Goal: Use online tool/utility: Utilize a website feature to perform a specific function

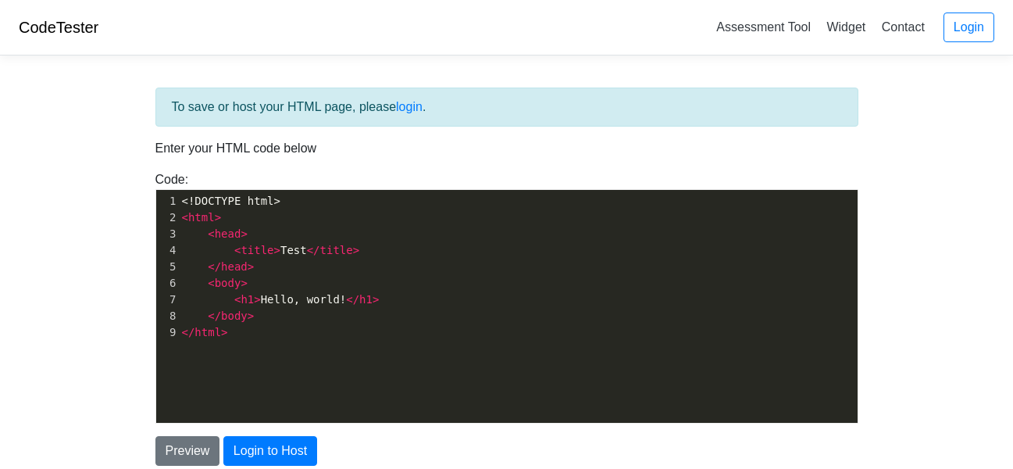
click at [315, 338] on pre "</ html >" at bounding box center [524, 332] width 691 height 16
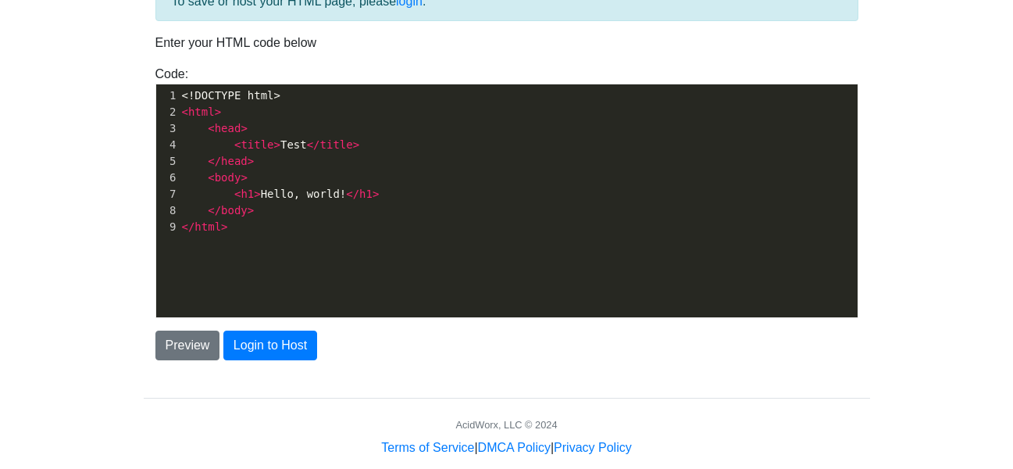
scroll to position [131, 0]
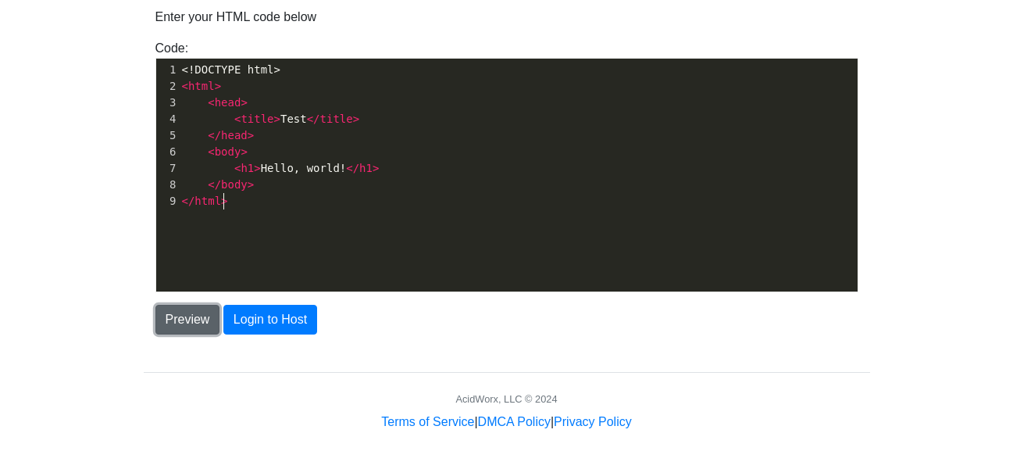
click at [190, 323] on button "Preview" at bounding box center [187, 320] width 65 height 30
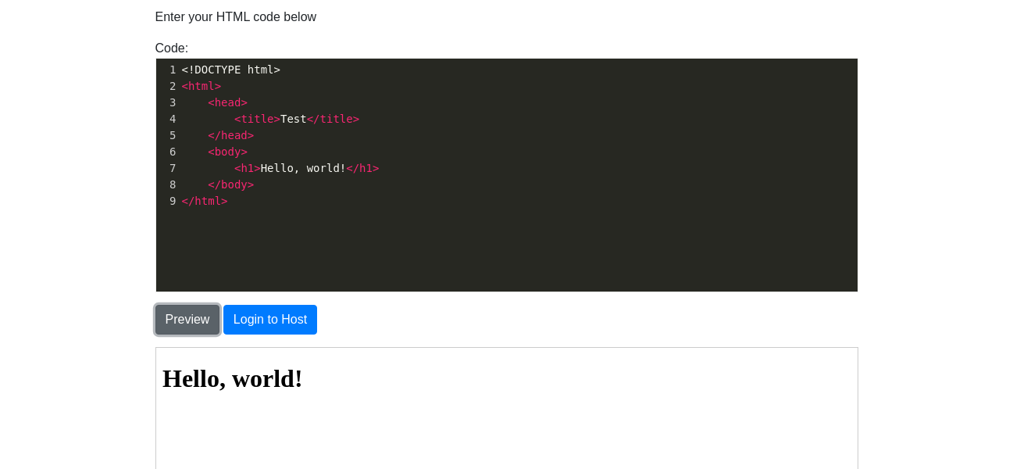
scroll to position [0, 0]
click at [630, 187] on pre "</ body >" at bounding box center [524, 185] width 691 height 16
click at [608, 213] on div "xxxxxxxxxx 1 <!DOCTYPE html> 2 < html > 3 < head > 4 < title > Test </ title > …" at bounding box center [518, 187] width 725 height 256
type textarea "<!DOCTYPE html> <html> <head> <title>Test</title> </head> <body> <h1>Hello, wor…"
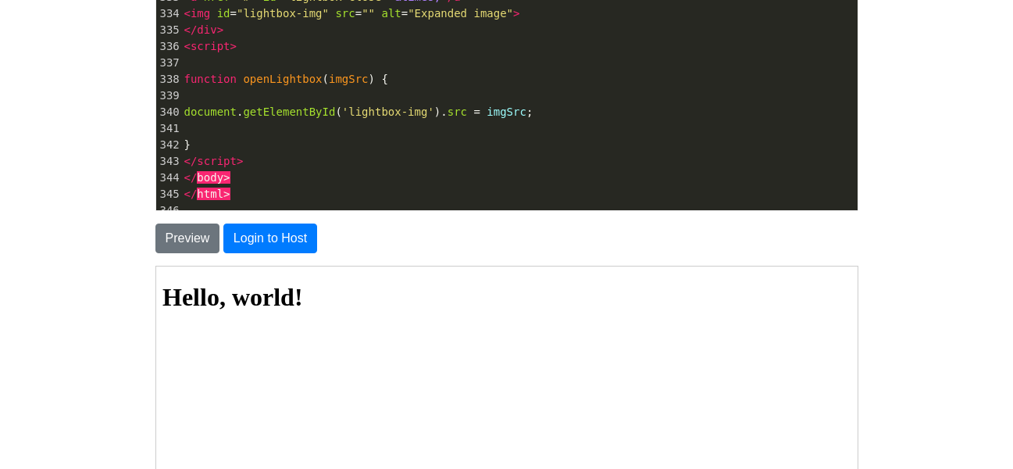
scroll to position [140, 0]
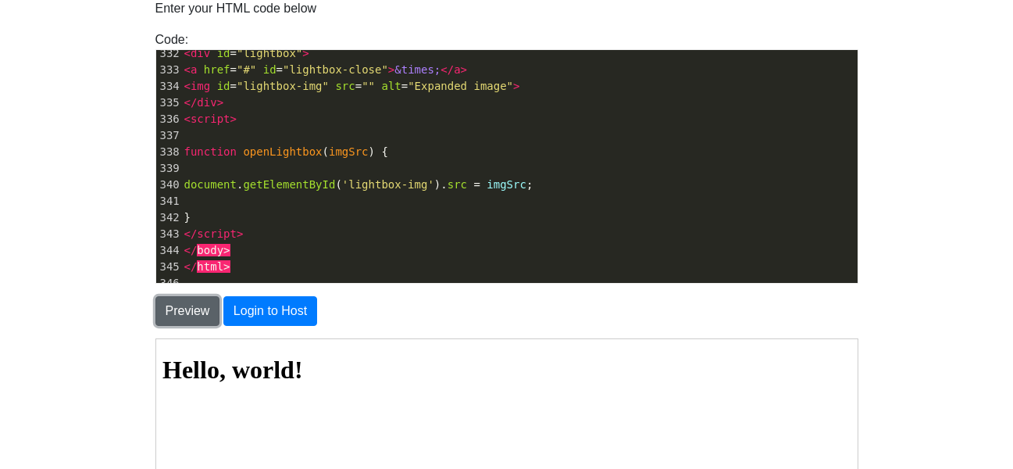
click at [190, 316] on button "Preview" at bounding box center [187, 311] width 65 height 30
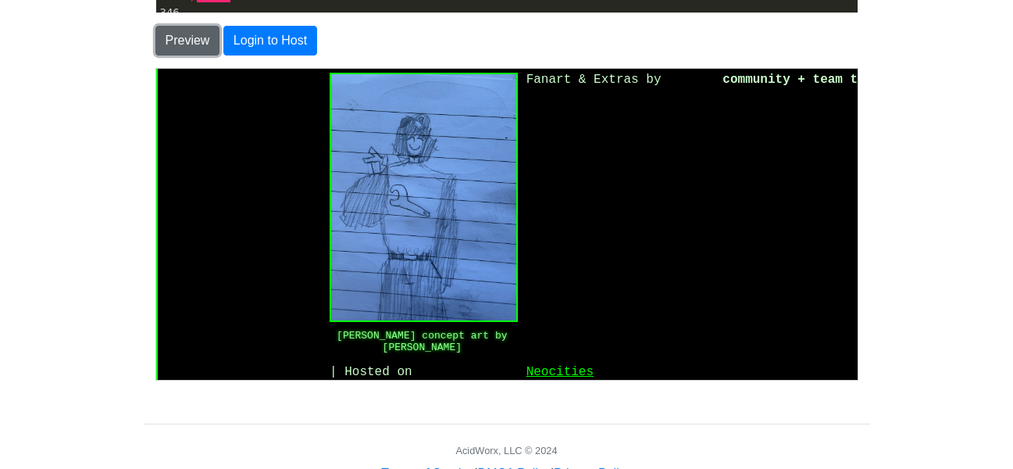
scroll to position [285, 0]
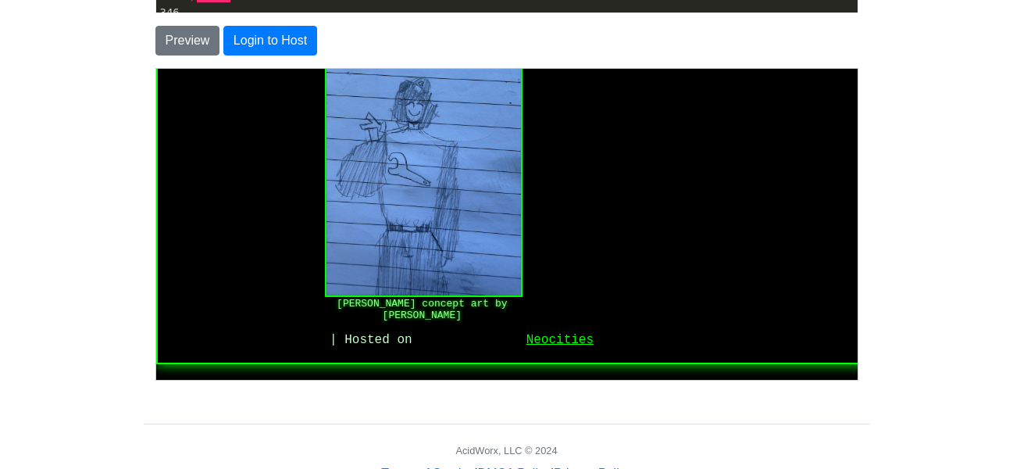
click at [471, 239] on img at bounding box center [422, 165] width 198 height 262
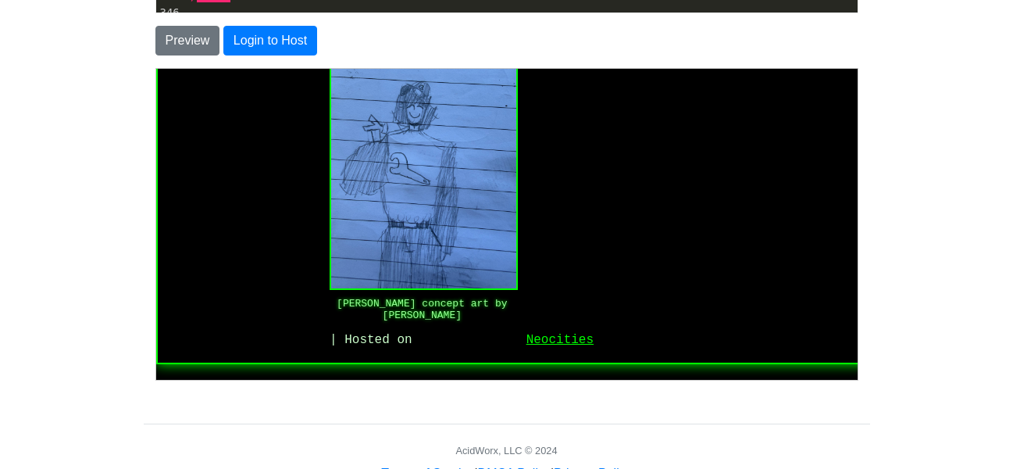
click at [155, 68] on link "×" at bounding box center [155, 68] width 0 height 0
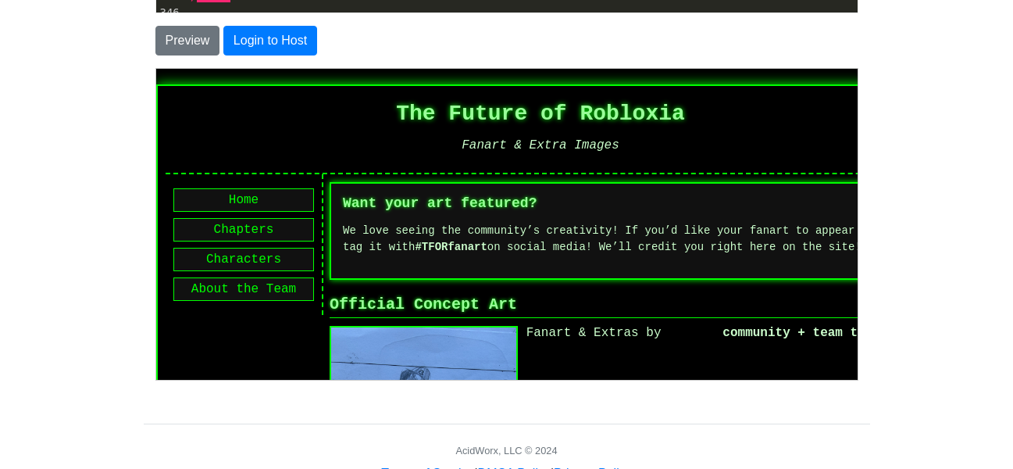
scroll to position [461, 0]
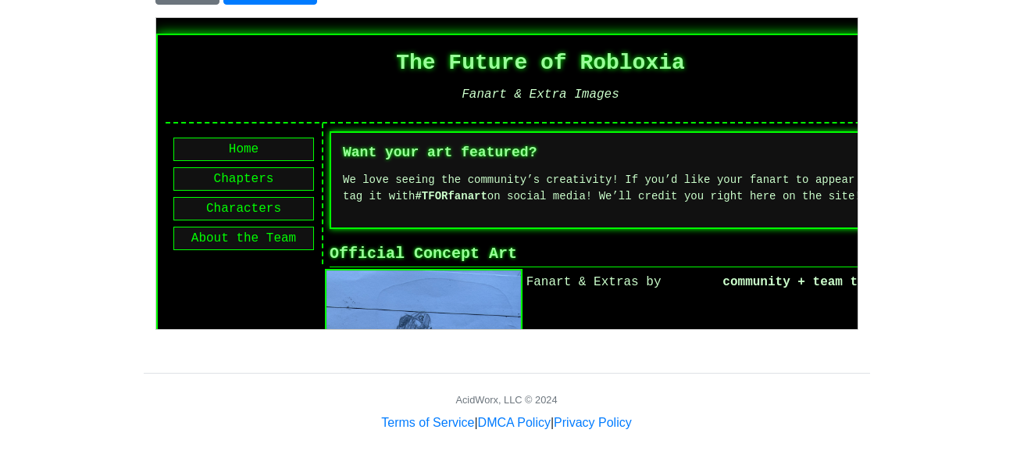
click at [487, 291] on img at bounding box center [422, 399] width 198 height 262
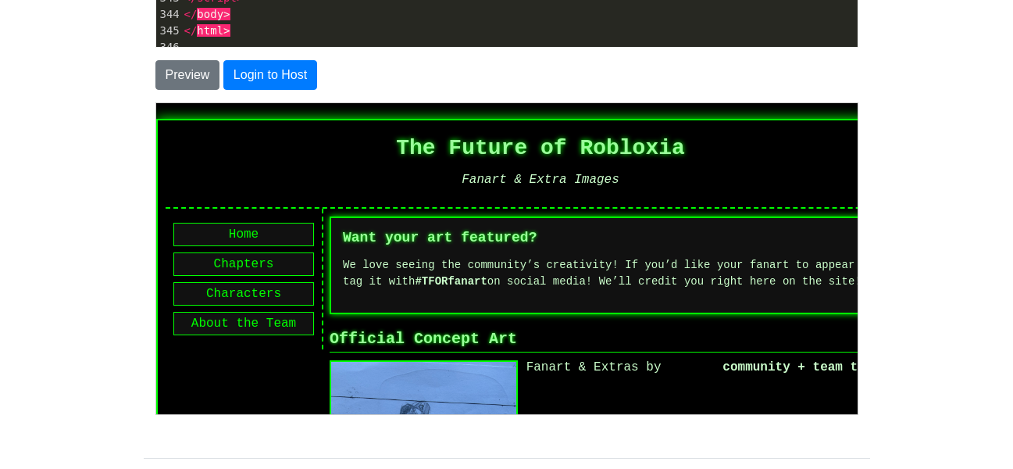
click at [155, 102] on link "×" at bounding box center [155, 102] width 0 height 0
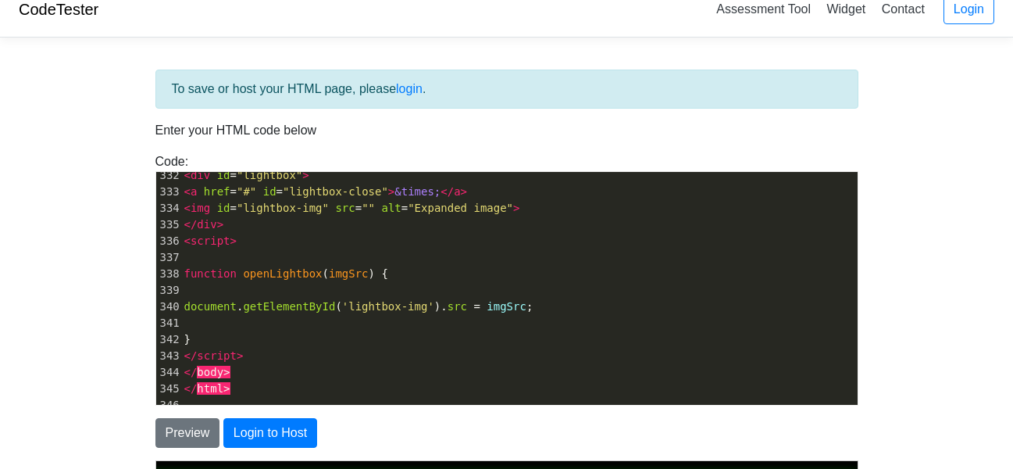
scroll to position [26, 0]
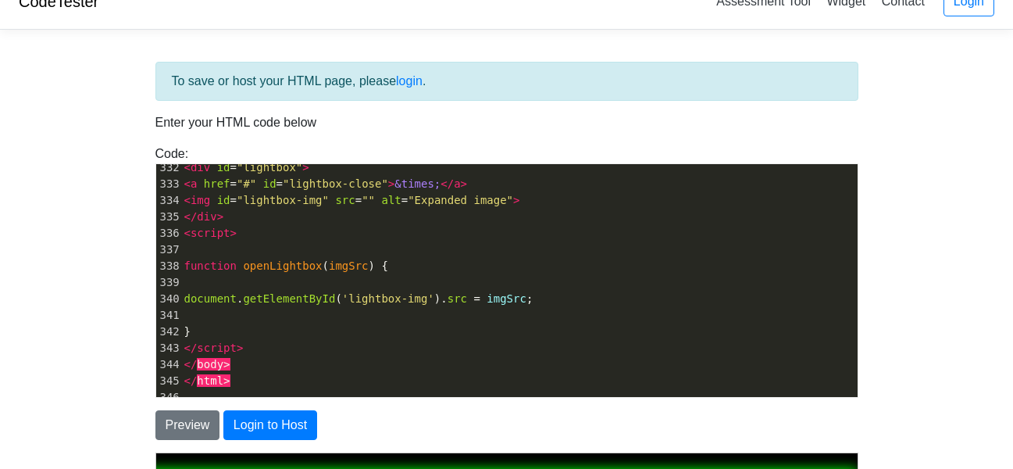
click at [569, 301] on pre "document . getElementById ( 'lightbox-img' ). src = imgSrc ;" at bounding box center [519, 299] width 676 height 16
type textarea "<!DOCTYPE html> <html lang="en"> <head> <meta charset="UTF-8"> <title>Fanart & …"
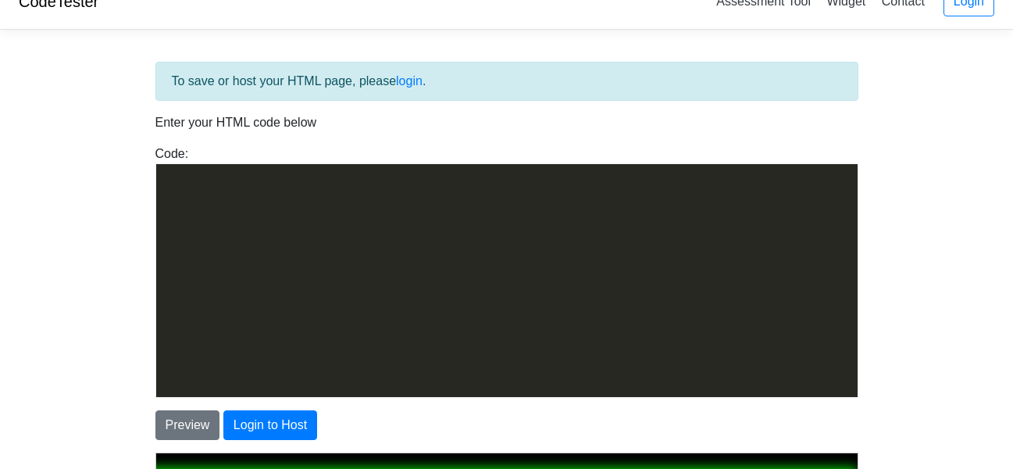
scroll to position [5897, 0]
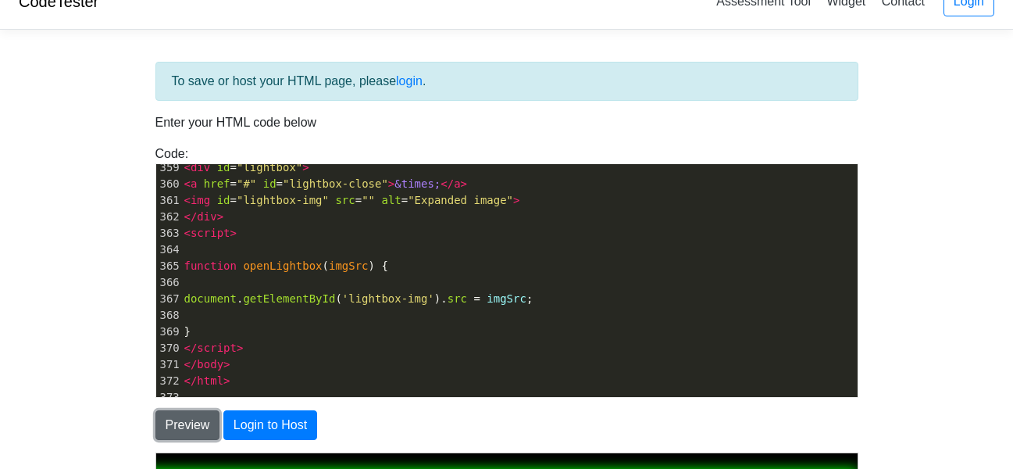
click at [194, 426] on button "Preview" at bounding box center [187, 425] width 65 height 30
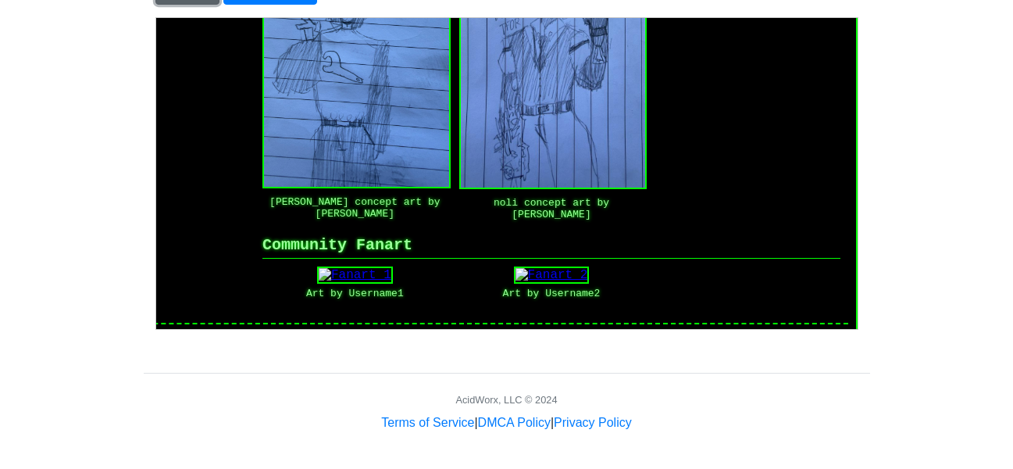
scroll to position [280, 79]
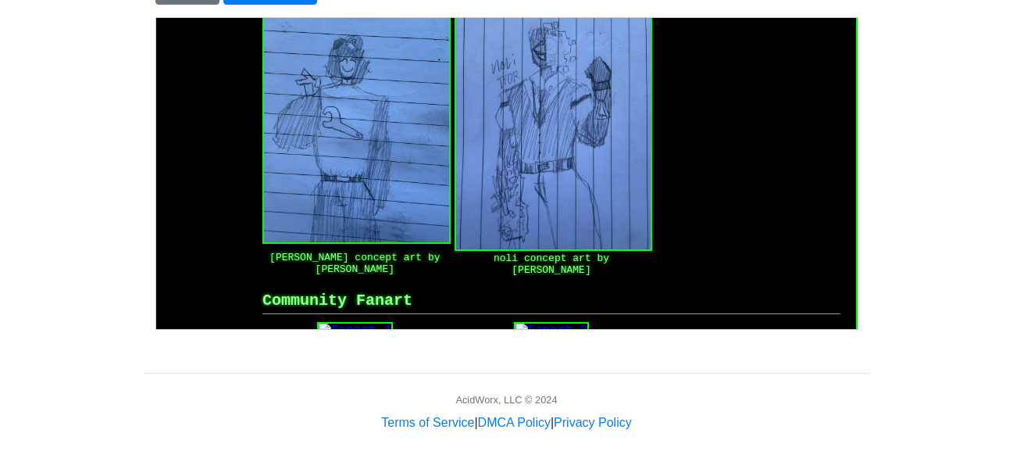
click at [573, 213] on img at bounding box center [552, 119] width 198 height 262
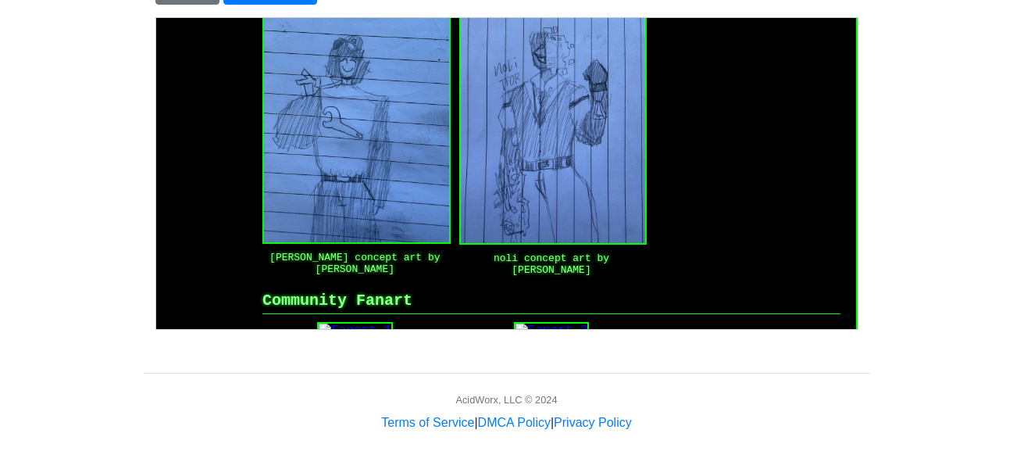
click at [155, 17] on link "×" at bounding box center [155, 17] width 0 height 0
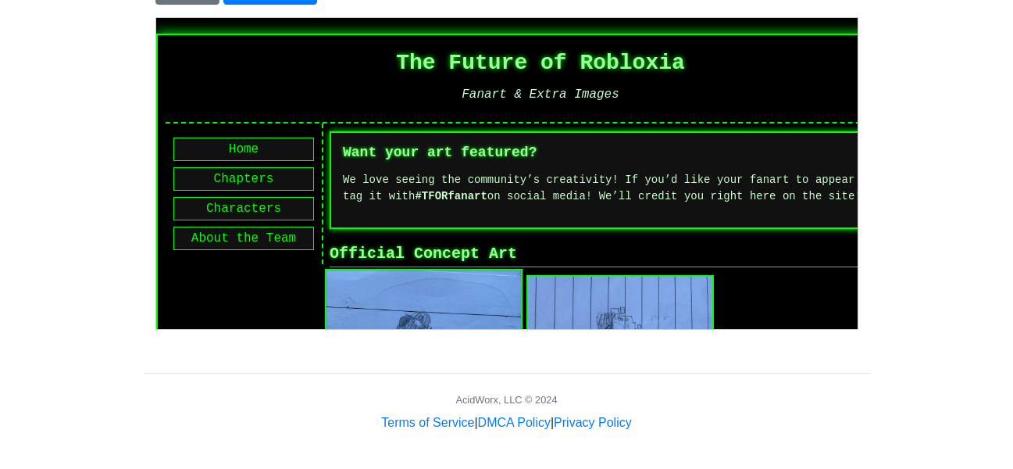
click at [483, 294] on img at bounding box center [422, 399] width 198 height 262
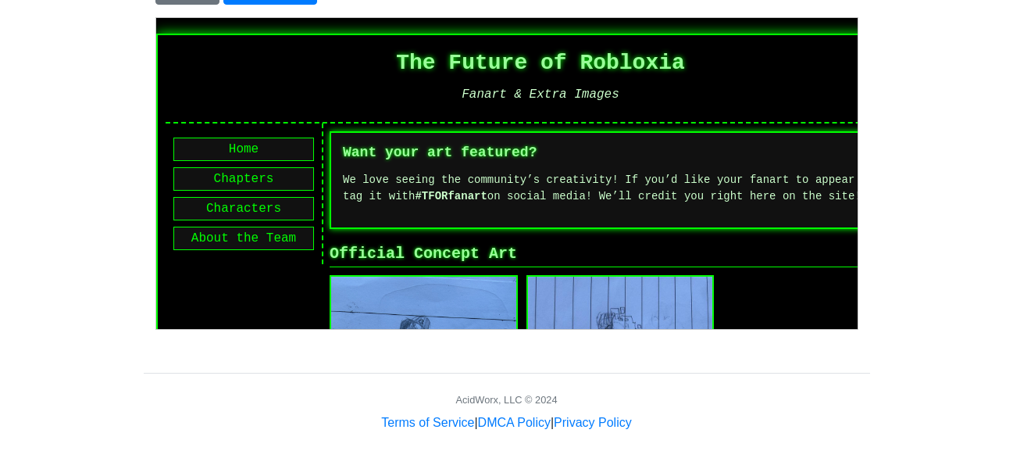
click at [155, 17] on div "×" at bounding box center [155, 17] width 0 height 0
click at [155, 17] on link "×" at bounding box center [155, 17] width 0 height 0
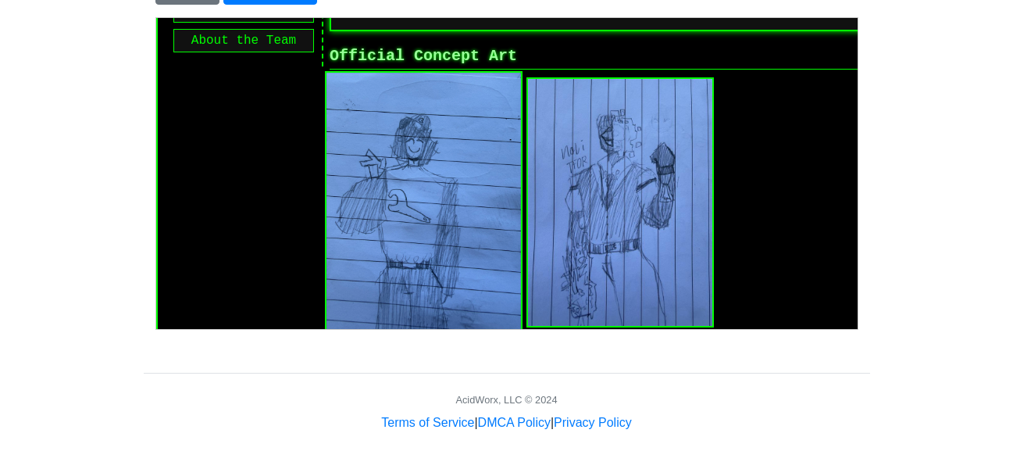
click at [446, 184] on img at bounding box center [422, 201] width 198 height 262
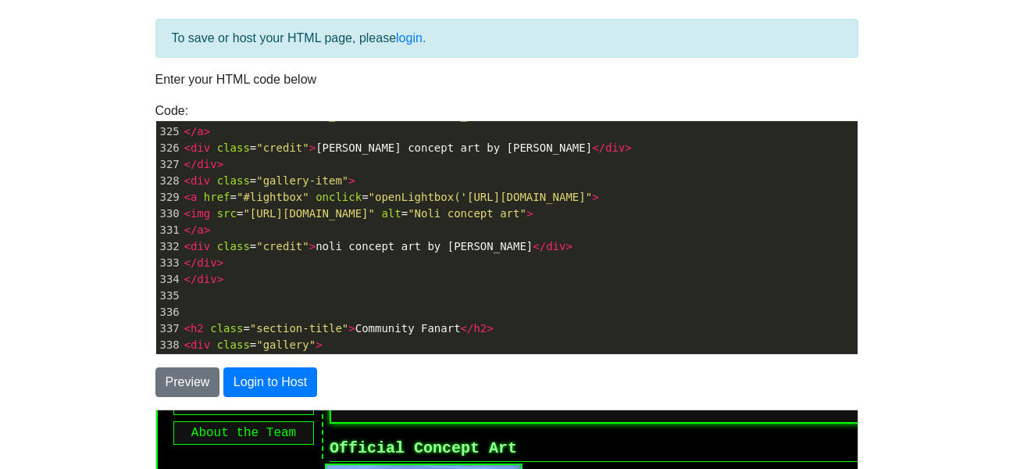
scroll to position [5292, 0]
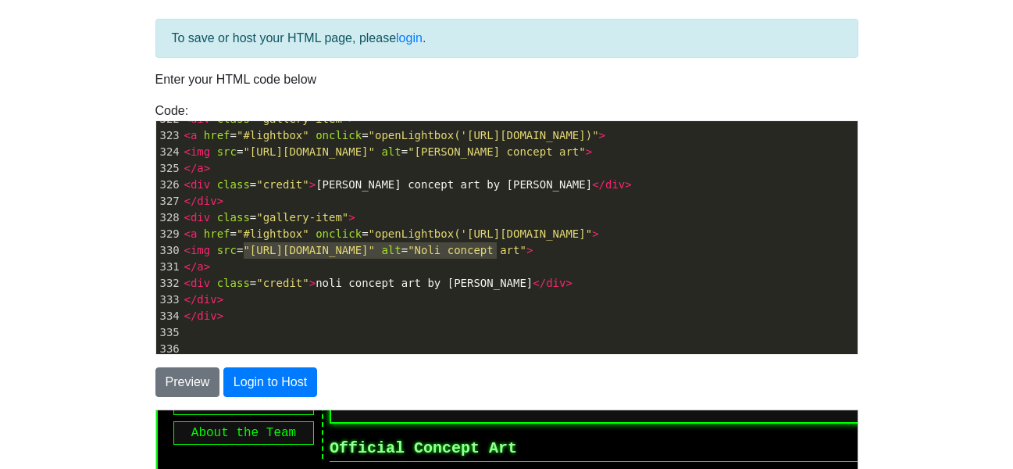
type textarea "[URL][DOMAIN_NAME]"
drag, startPoint x: 495, startPoint y: 254, endPoint x: 242, endPoint y: 251, distance: 253.1
click at [243, 251] on span ""[URL][DOMAIN_NAME]"" at bounding box center [309, 250] width 132 height 12
